Goal: Task Accomplishment & Management: Manage account settings

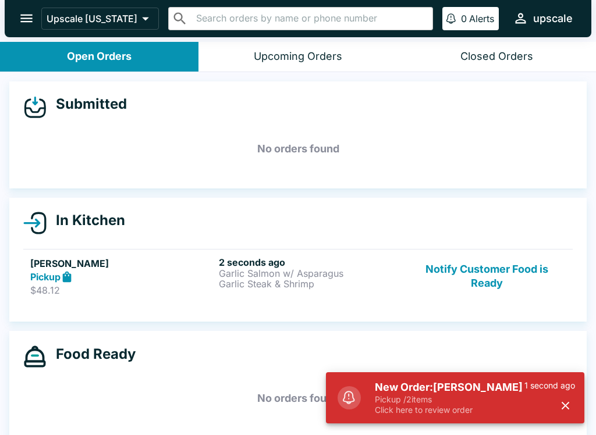
scroll to position [2, 0]
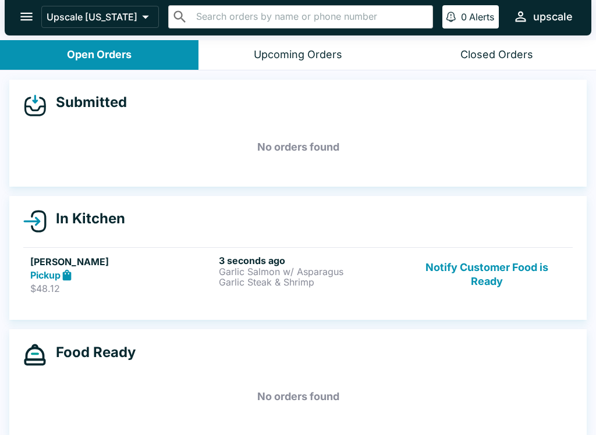
click at [265, 289] on div "3 seconds ago Garlic Salmon w/ Asparagus Garlic Steak & Shrimp" at bounding box center [311, 275] width 184 height 40
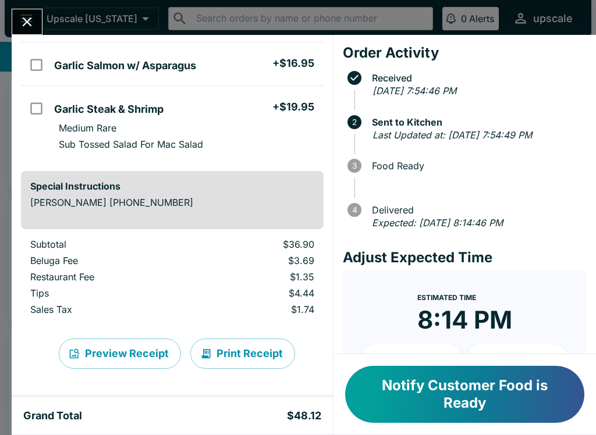
scroll to position [95, 0]
click at [237, 351] on button "Print Receipt" at bounding box center [242, 354] width 105 height 30
click at [271, 364] on button "Print Receipt" at bounding box center [242, 354] width 105 height 30
click at [23, 20] on icon "Close" at bounding box center [27, 22] width 16 height 16
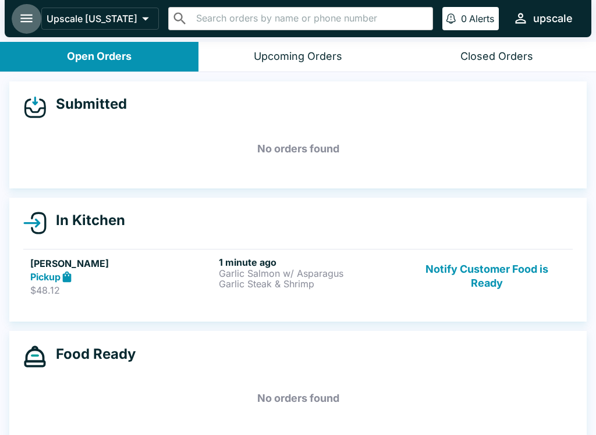
click at [28, 17] on icon "open drawer" at bounding box center [27, 18] width 16 height 16
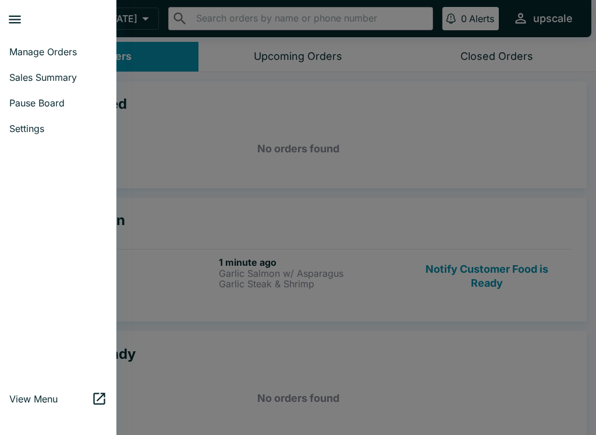
click at [40, 130] on span "Settings" at bounding box center [58, 129] width 98 height 12
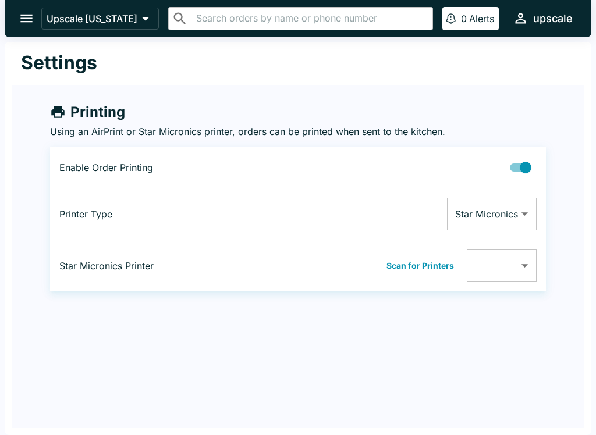
click at [526, 269] on body "Upscale [US_STATE] ​ ​ 0 Alerts upscale Settings Printing Using an AirPrint or …" at bounding box center [298, 217] width 596 height 435
click at [423, 261] on div at bounding box center [298, 217] width 596 height 435
click at [428, 274] on button "Scan for Printers" at bounding box center [420, 265] width 74 height 17
click at [427, 269] on button "Scan for Printers" at bounding box center [420, 265] width 74 height 17
click at [516, 221] on body "Upscale [US_STATE] ​ ​ 0 Alerts upscale Settings Printing Using an AirPrint or …" at bounding box center [298, 217] width 596 height 435
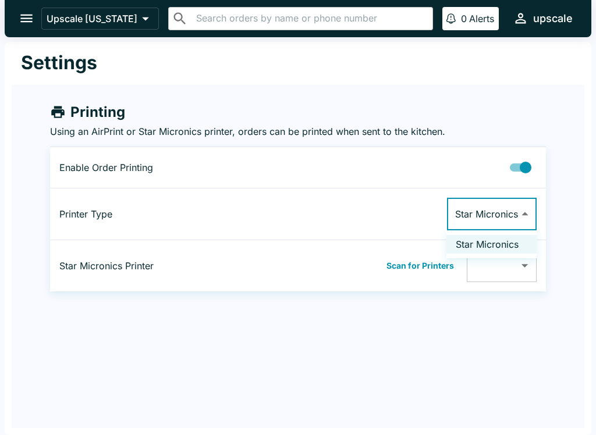
click at [511, 248] on li "Star Micronics" at bounding box center [491, 244] width 90 height 19
click at [34, 17] on icon "open drawer" at bounding box center [27, 18] width 16 height 16
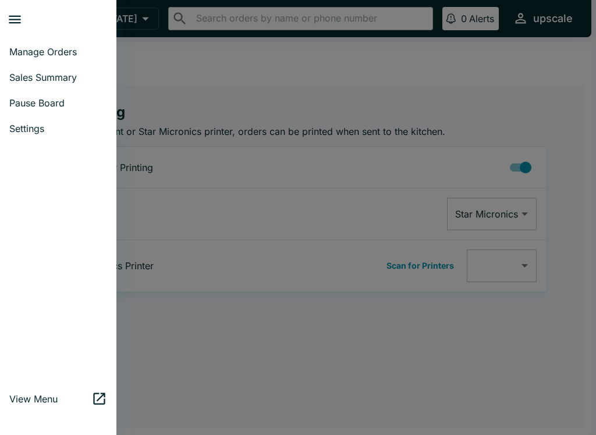
click at [50, 45] on link "Manage Orders" at bounding box center [58, 52] width 116 height 26
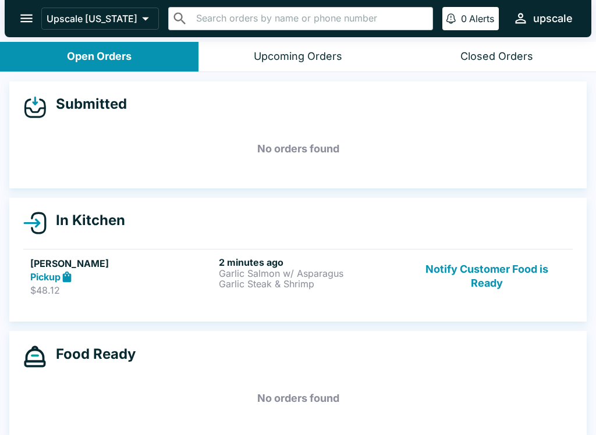
click at [73, 288] on p "$48.12" at bounding box center [122, 291] width 184 height 12
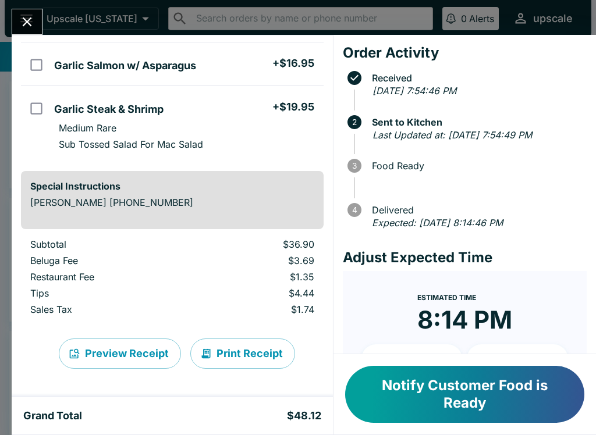
scroll to position [94, 0]
click at [221, 354] on button "Print Receipt" at bounding box center [242, 354] width 105 height 30
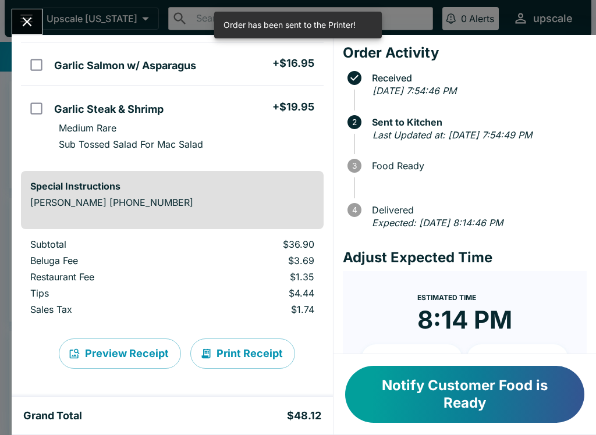
click at [50, 12] on div "[PERSON_NAME] Warn Order # 212863 Pickup 2 Items Garlic Salmon w/ Asparagus + $…" at bounding box center [298, 217] width 596 height 435
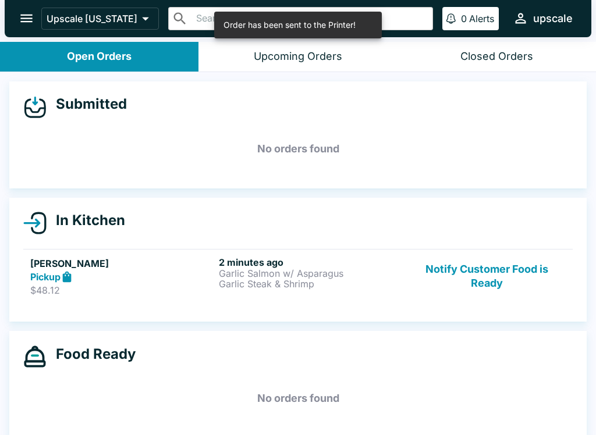
click at [27, 20] on icon "open drawer" at bounding box center [27, 18] width 16 height 16
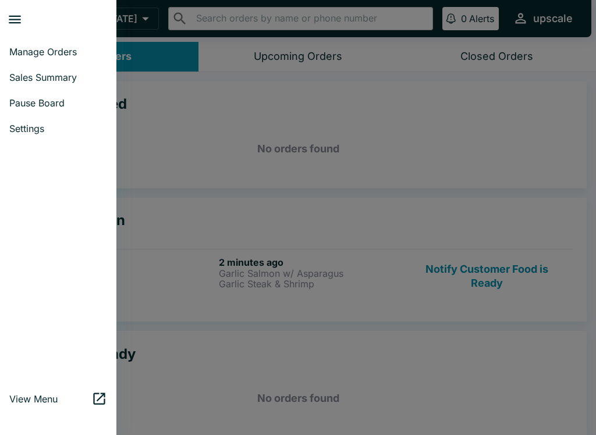
click at [18, 128] on span "Settings" at bounding box center [58, 129] width 98 height 12
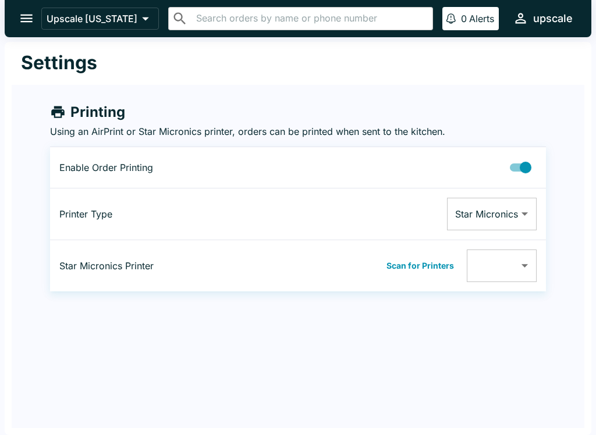
click at [511, 221] on body "Upscale [US_STATE] ​ ​ 0 Alerts upscale Settings Printing Using an AirPrint or …" at bounding box center [298, 217] width 596 height 435
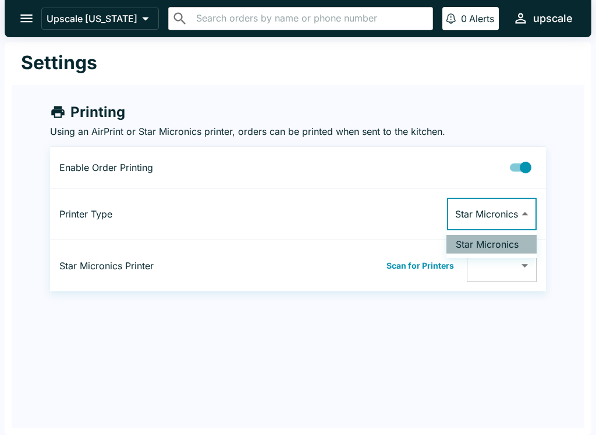
click at [512, 236] on li "Star Micronics" at bounding box center [491, 244] width 90 height 19
click at [525, 271] on body "Upscale [US_STATE] ​ ​ 0 Alerts upscale Settings Printing Using an AirPrint or …" at bounding box center [298, 217] width 596 height 435
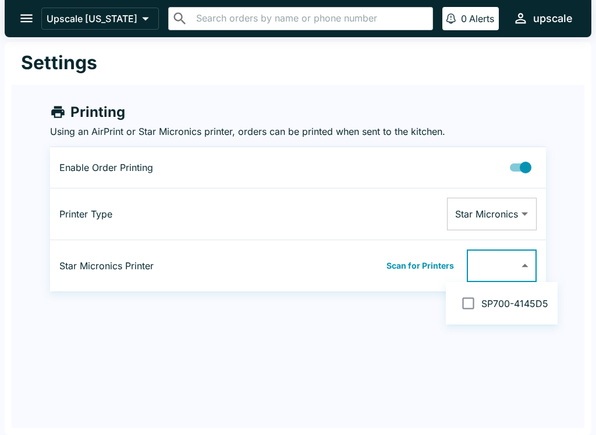
click at [473, 303] on input "checkbox" at bounding box center [468, 303] width 26 height 26
checkbox input "false"
type input "0011624145D5"
checkbox input "true"
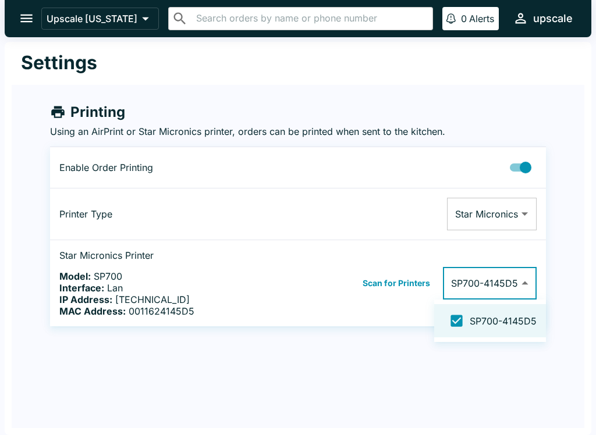
click at [16, 13] on div at bounding box center [298, 217] width 596 height 435
click at [18, 12] on button "open drawer" at bounding box center [27, 18] width 30 height 30
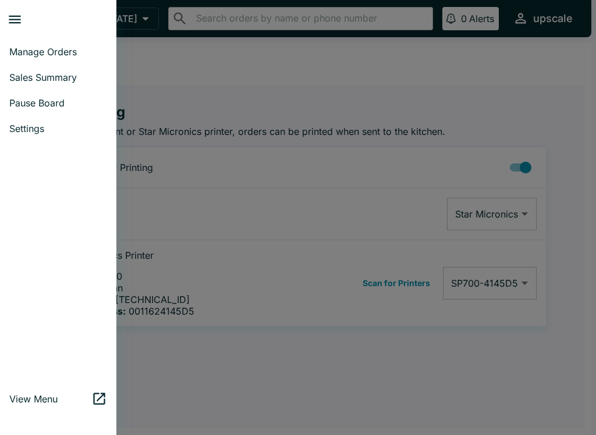
click at [77, 52] on span "Manage Orders" at bounding box center [58, 52] width 98 height 12
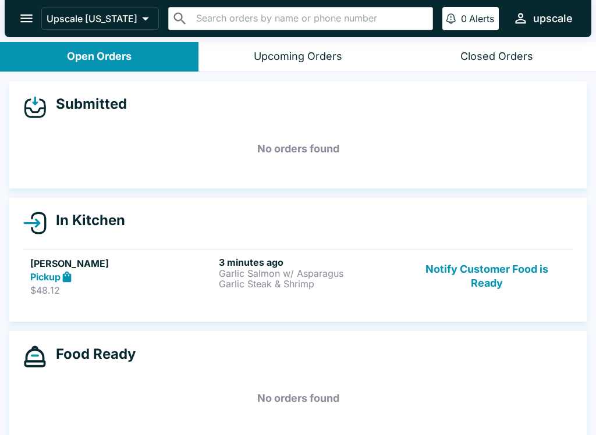
click at [112, 274] on div "Pickup" at bounding box center [122, 277] width 184 height 13
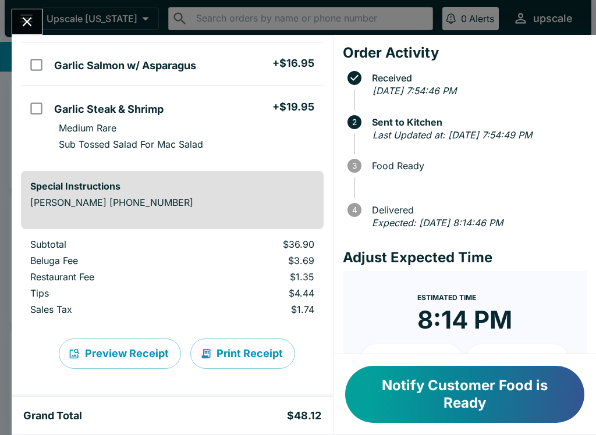
click at [261, 357] on button "Print Receipt" at bounding box center [242, 354] width 105 height 30
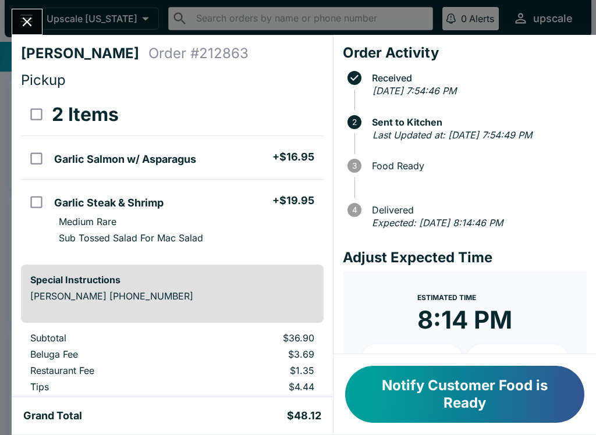
click at [25, 23] on icon "Close" at bounding box center [27, 22] width 16 height 16
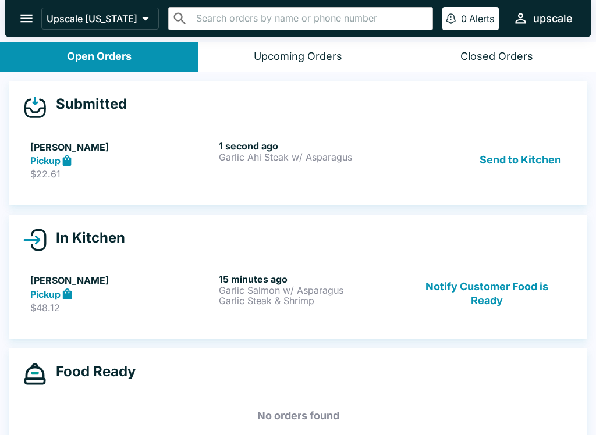
click at [516, 155] on button "Send to Kitchen" at bounding box center [520, 160] width 91 height 40
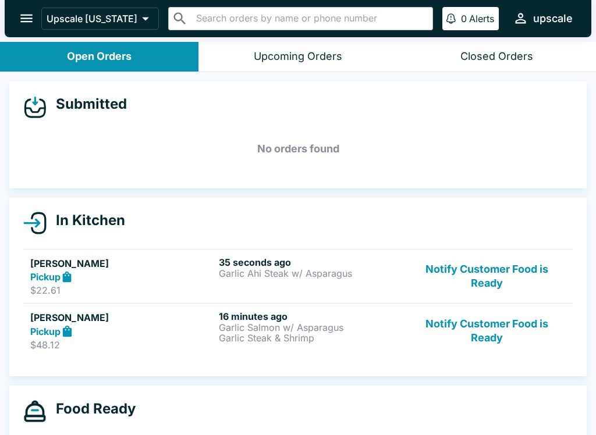
click at [489, 332] on button "Notify Customer Food is Ready" at bounding box center [487, 331] width 158 height 40
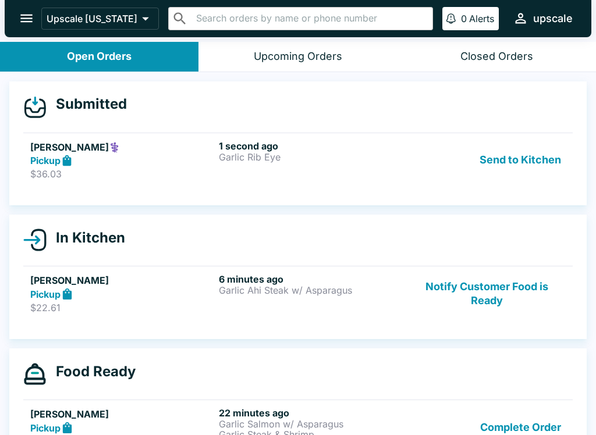
click at [504, 154] on button "Send to Kitchen" at bounding box center [520, 160] width 91 height 40
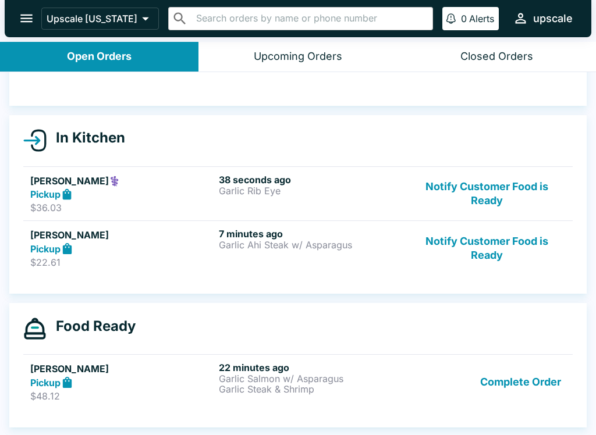
click at [530, 373] on button "Complete Order" at bounding box center [520, 382] width 90 height 40
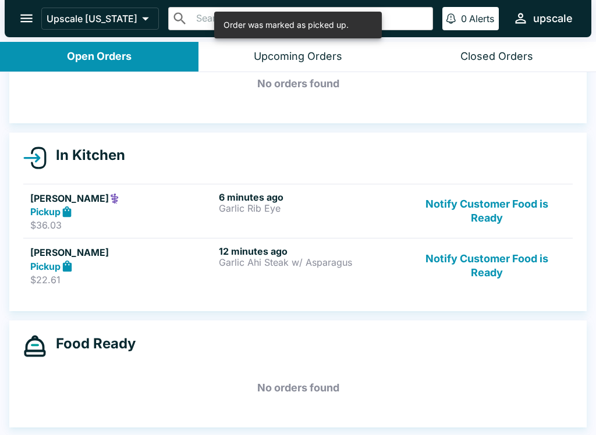
click at [489, 265] on button "Notify Customer Food is Ready" at bounding box center [487, 266] width 158 height 40
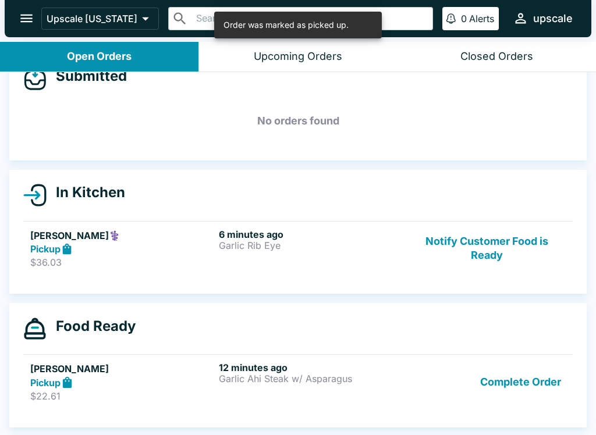
scroll to position [28, 0]
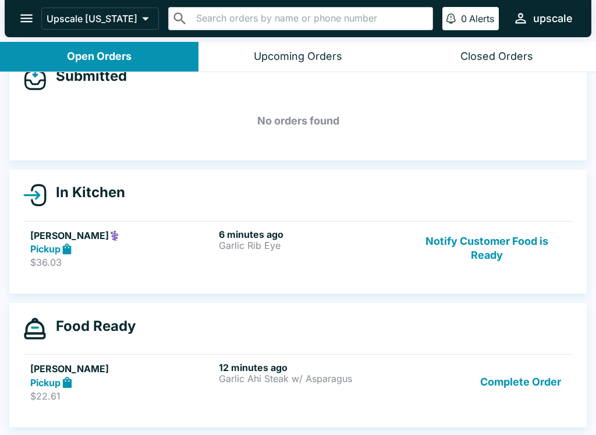
click at [482, 242] on button "Notify Customer Food is Ready" at bounding box center [487, 249] width 158 height 40
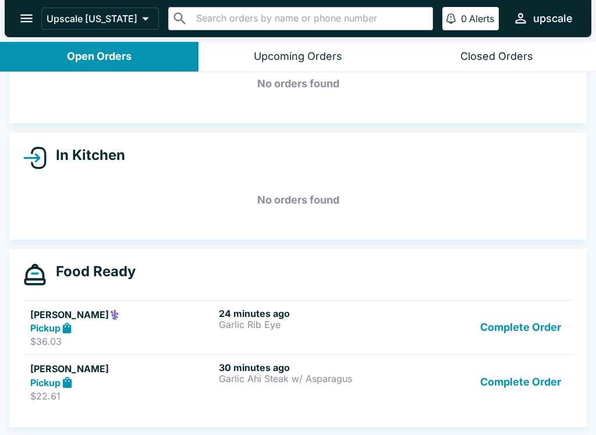
scroll to position [65, 0]
click at [257, 378] on p "Garlic Ahi Steak w/ Asparagus" at bounding box center [311, 379] width 184 height 10
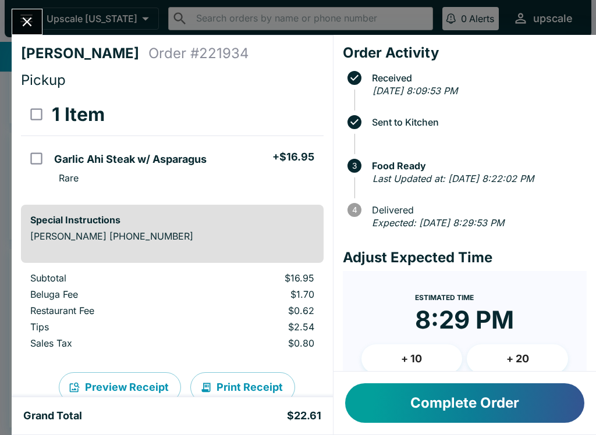
click at [486, 411] on button "Complete Order" at bounding box center [464, 403] width 239 height 40
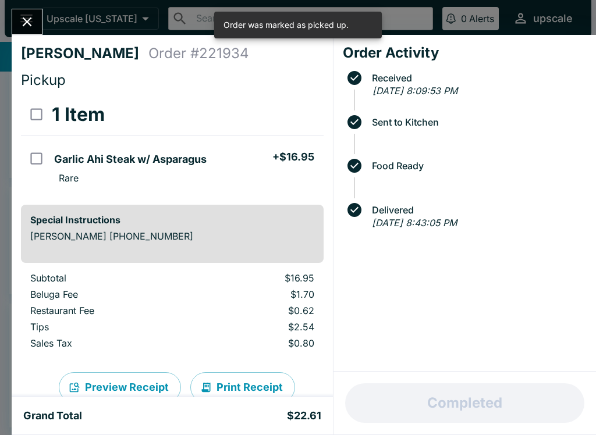
scroll to position [10, 0]
click at [35, 16] on icon "Close" at bounding box center [27, 22] width 16 height 16
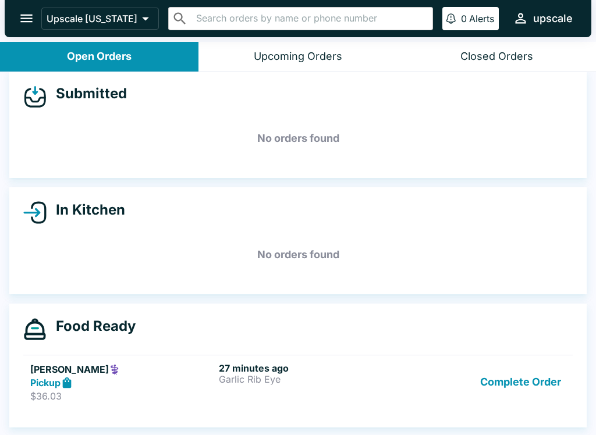
click at [535, 377] on button "Complete Order" at bounding box center [520, 383] width 90 height 40
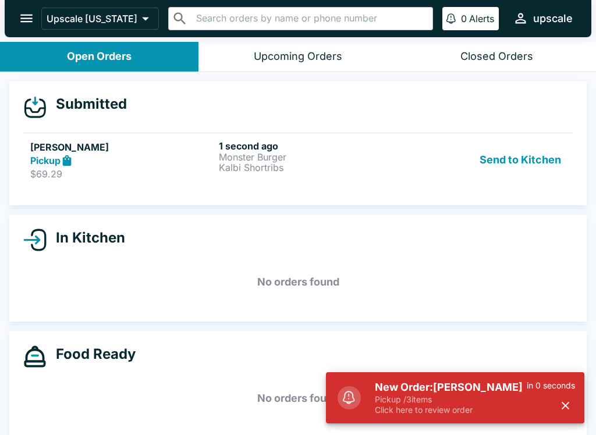
click at [528, 168] on button "Send to Kitchen" at bounding box center [520, 160] width 91 height 40
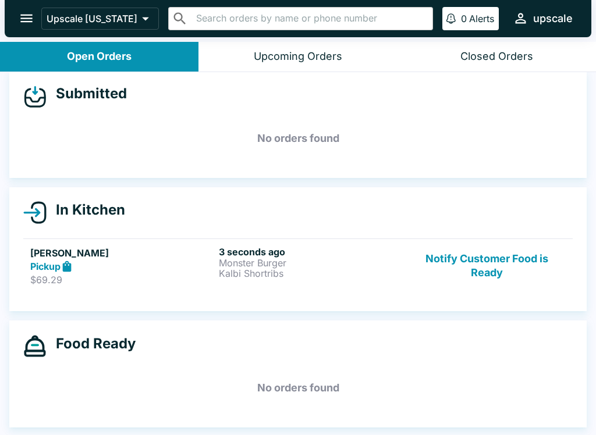
scroll to position [10, 0]
click at [269, 261] on p "Monster Burger" at bounding box center [311, 263] width 184 height 10
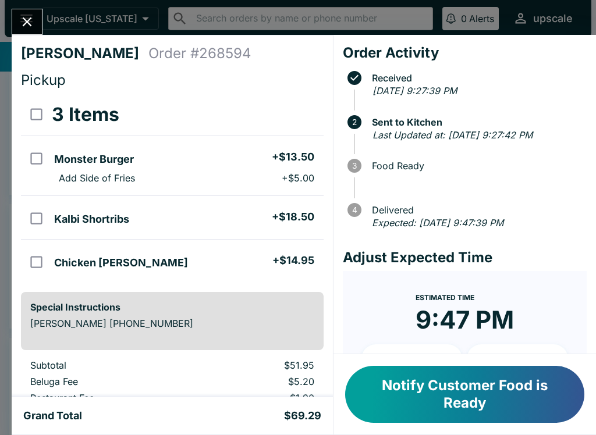
click at [27, 22] on icon "Close" at bounding box center [27, 21] width 9 height 9
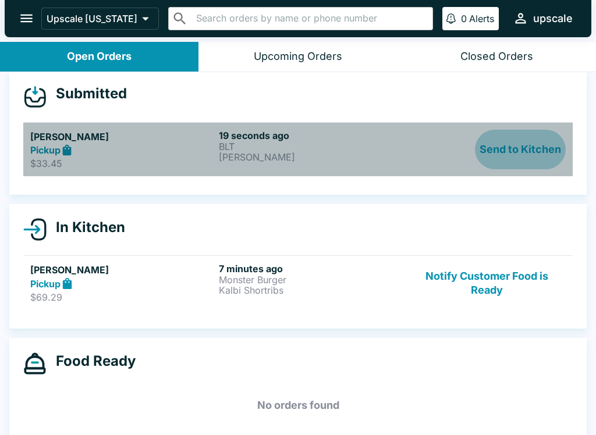
click at [520, 142] on button "Send to Kitchen" at bounding box center [520, 150] width 91 height 40
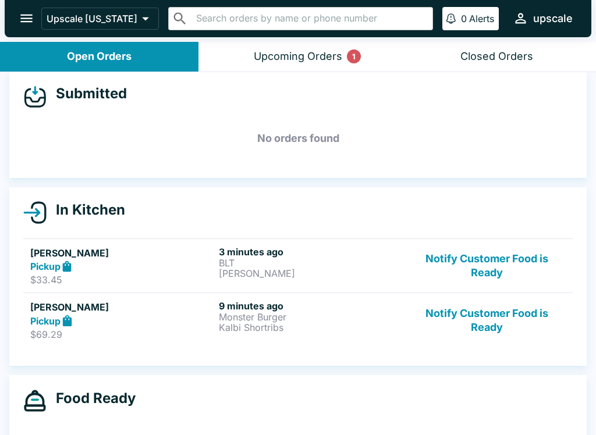
click at [304, 258] on p "BLT" at bounding box center [311, 263] width 184 height 10
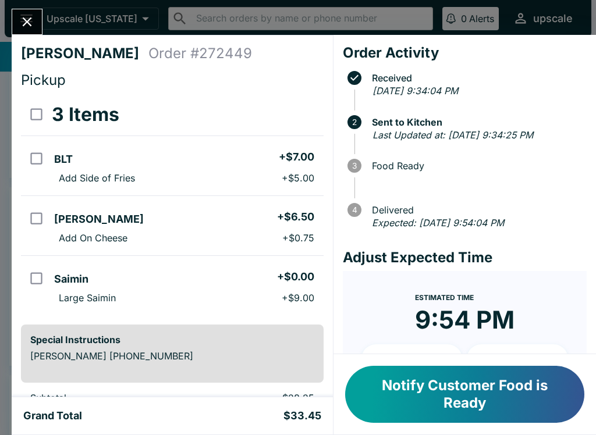
scroll to position [-1, 0]
click at [27, 22] on icon "Close" at bounding box center [27, 21] width 9 height 9
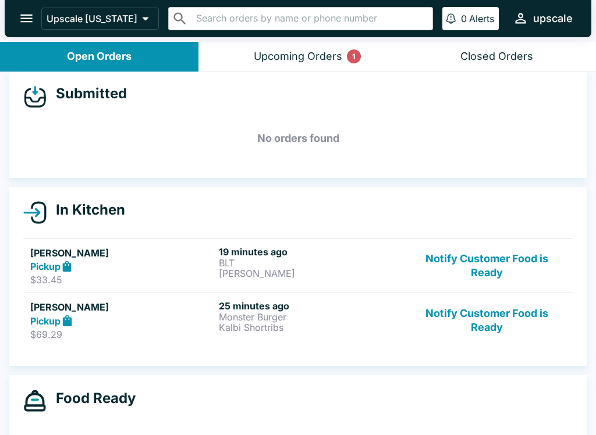
click at [341, 320] on p "Monster Burger" at bounding box center [311, 317] width 184 height 10
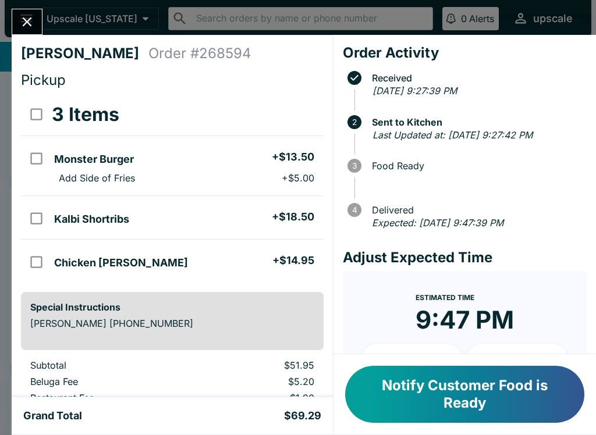
click at [32, 17] on icon "Close" at bounding box center [27, 22] width 16 height 16
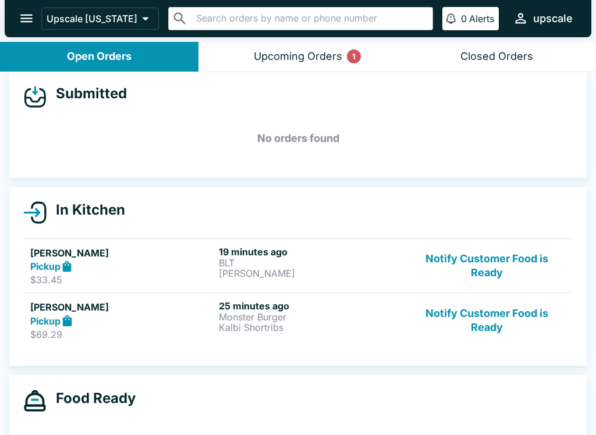
click at [328, 315] on p "Monster Burger" at bounding box center [311, 317] width 184 height 10
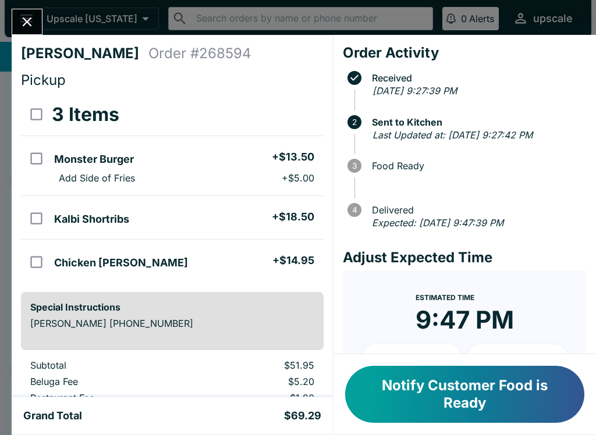
click at [24, 33] on button "Close" at bounding box center [27, 21] width 30 height 25
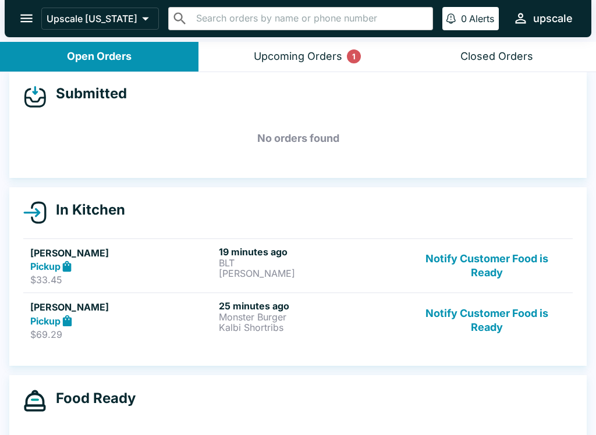
click at [515, 322] on button "Notify Customer Food is Ready" at bounding box center [487, 320] width 158 height 40
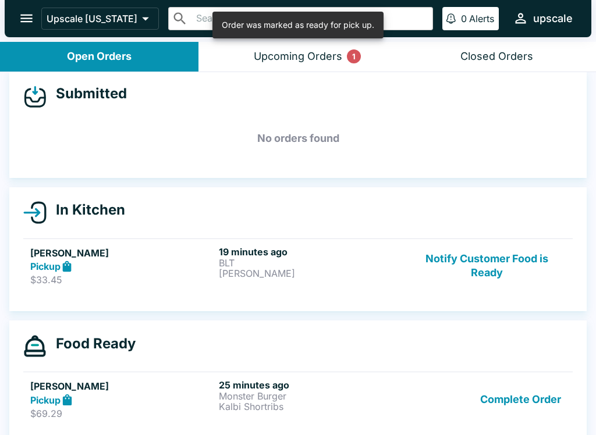
click at [551, 402] on button "Complete Order" at bounding box center [520, 399] width 90 height 40
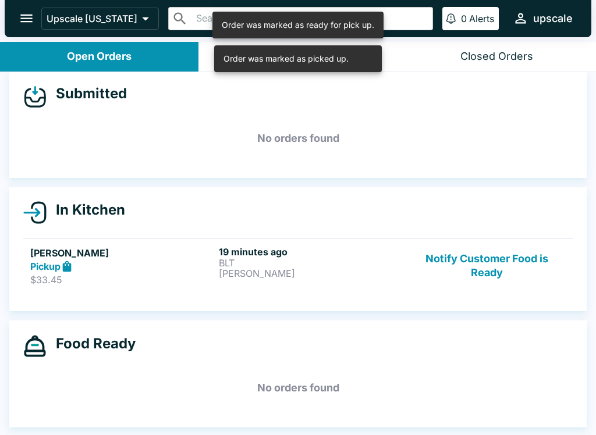
click at [498, 251] on button "Notify Customer Food is Ready" at bounding box center [487, 266] width 158 height 40
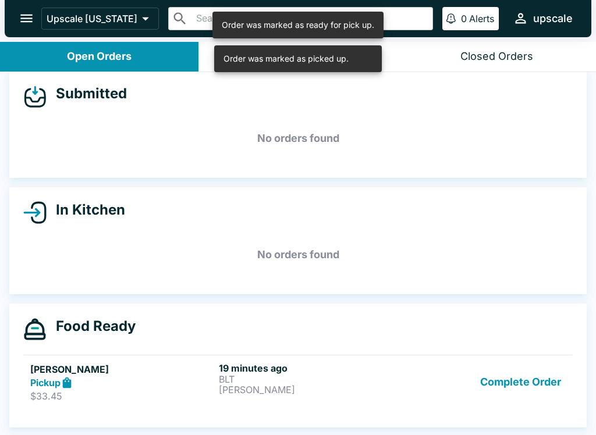
click at [552, 381] on button "Complete Order" at bounding box center [520, 383] width 90 height 40
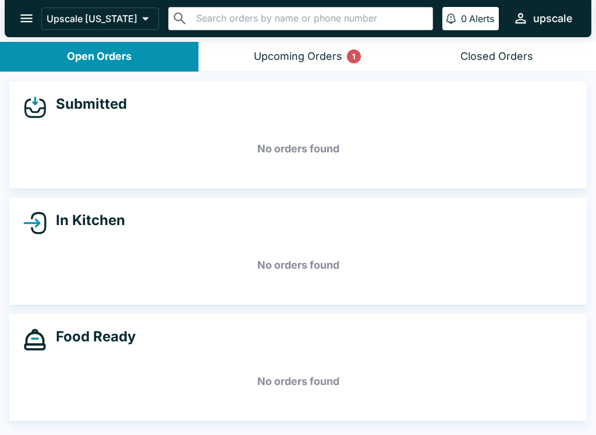
click at [292, 62] on div "Upcoming Orders 1" at bounding box center [298, 56] width 88 height 13
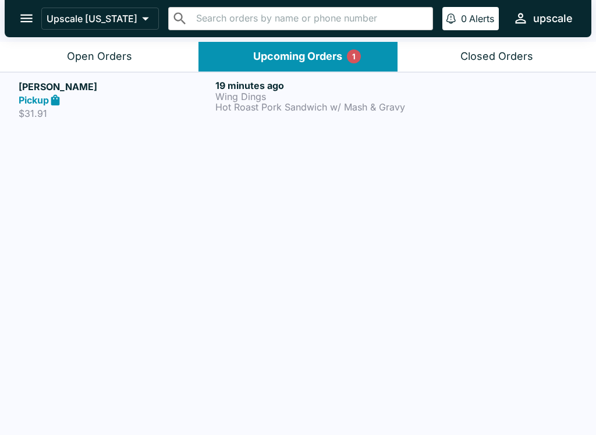
click at [507, 57] on div "Closed Orders" at bounding box center [496, 56] width 73 height 13
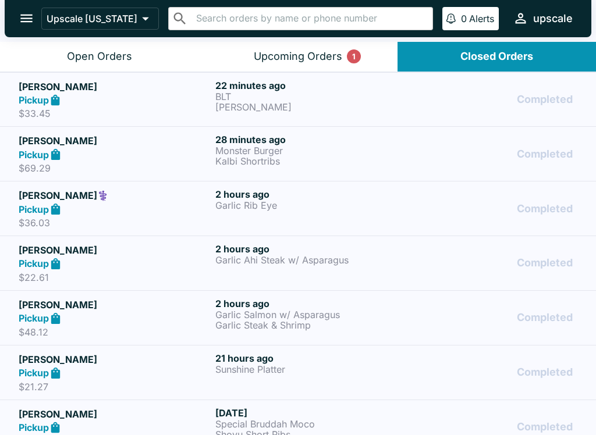
click at [284, 96] on p "BLT" at bounding box center [311, 96] width 192 height 10
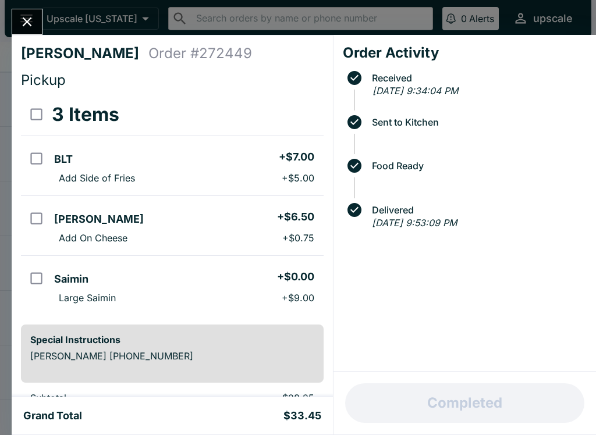
click at [25, 18] on icon "Close" at bounding box center [27, 22] width 16 height 16
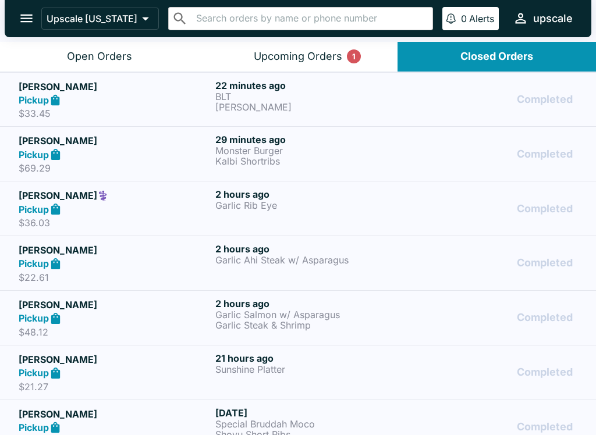
scroll to position [2, 0]
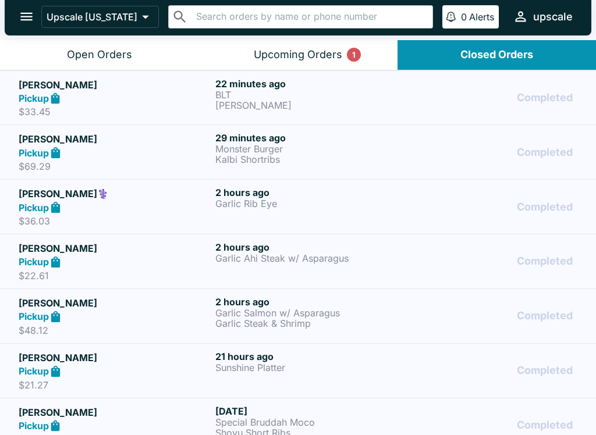
click at [100, 61] on div "Open Orders" at bounding box center [99, 54] width 65 height 13
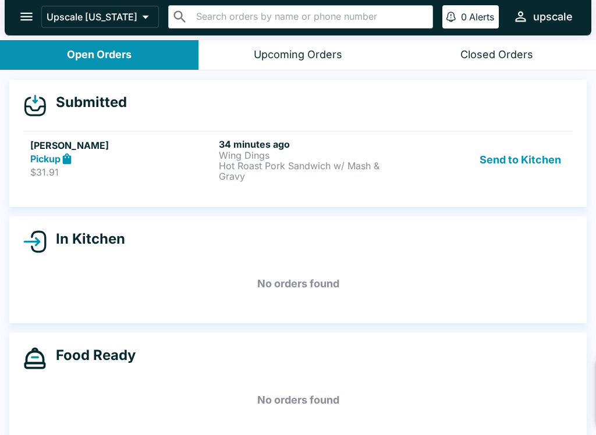
click at [502, 166] on button "Send to Kitchen" at bounding box center [520, 159] width 91 height 43
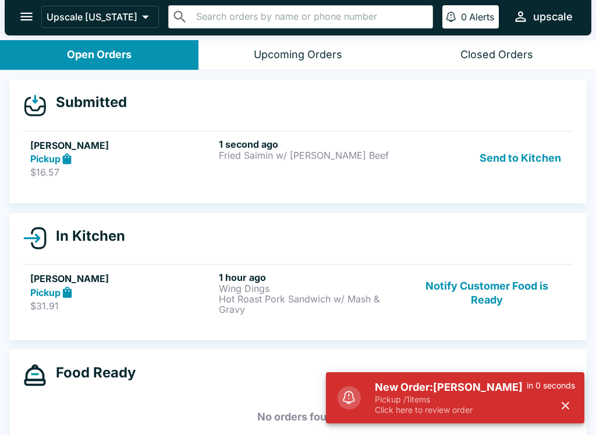
click at [536, 158] on button "Send to Kitchen" at bounding box center [520, 158] width 91 height 40
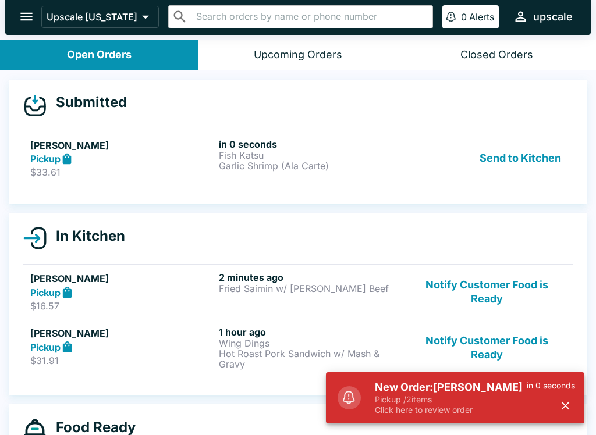
click at [541, 154] on button "Send to Kitchen" at bounding box center [520, 158] width 91 height 40
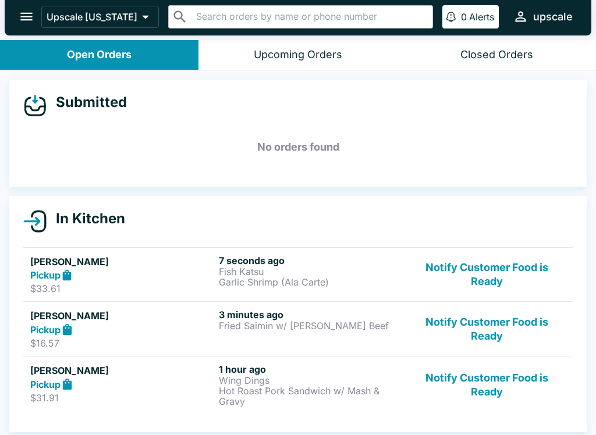
click at [493, 390] on button "Notify Customer Food is Ready" at bounding box center [487, 385] width 158 height 43
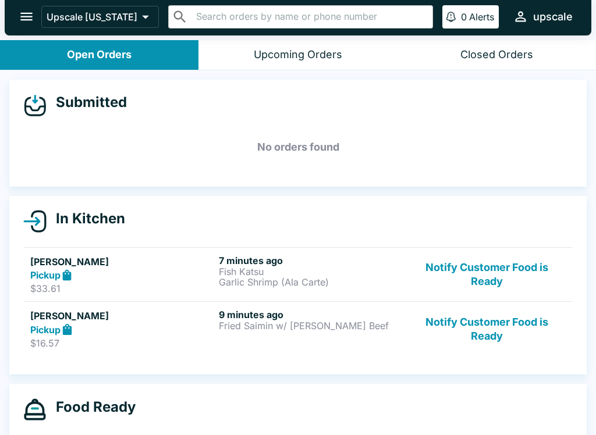
click at [506, 273] on button "Notify Customer Food is Ready" at bounding box center [487, 275] width 158 height 40
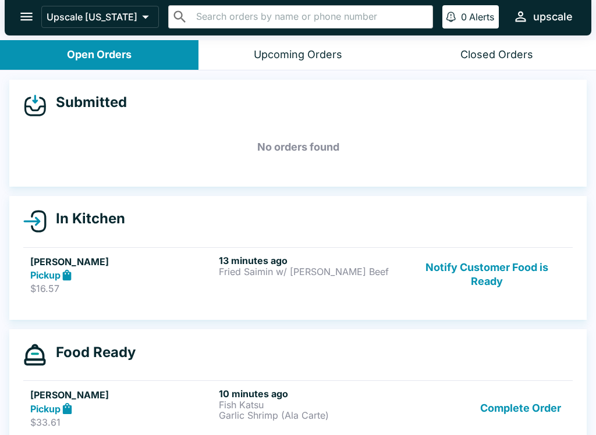
click at [520, 407] on button "Complete Order" at bounding box center [520, 408] width 90 height 40
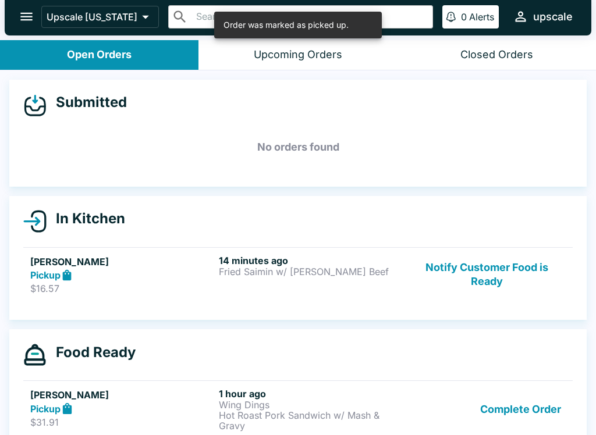
click at [517, 409] on button "Complete Order" at bounding box center [520, 409] width 90 height 43
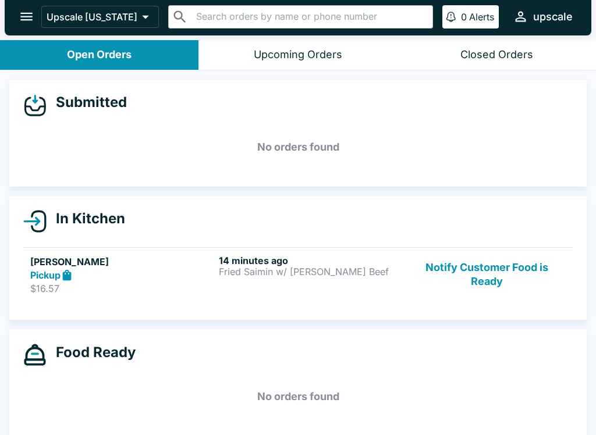
click at [492, 275] on button "Notify Customer Food is Ready" at bounding box center [487, 275] width 158 height 40
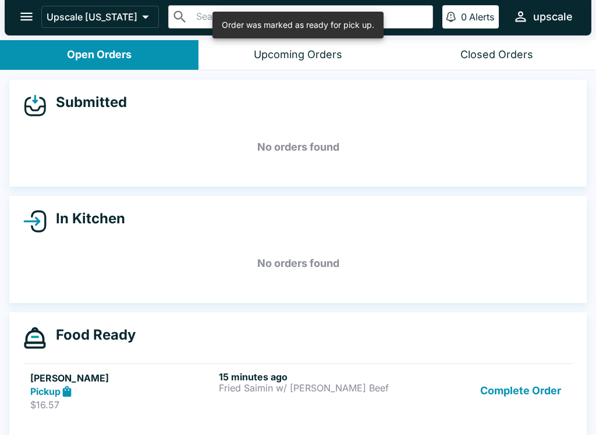
click at [523, 396] on button "Complete Order" at bounding box center [520, 391] width 90 height 40
